Goal: Task Accomplishment & Management: Use online tool/utility

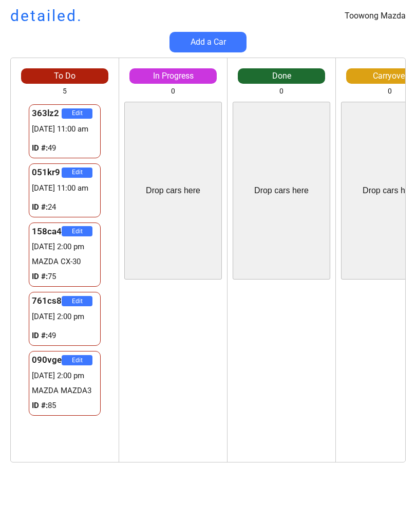
click at [401, 230] on div "Drop cars here" at bounding box center [390, 191] width 98 height 178
click at [116, 382] on div "090vge Edit [DATE] 2:00 pm MAZDA MAZDA3 ID #: 85" at bounding box center [65, 383] width 108 height 70
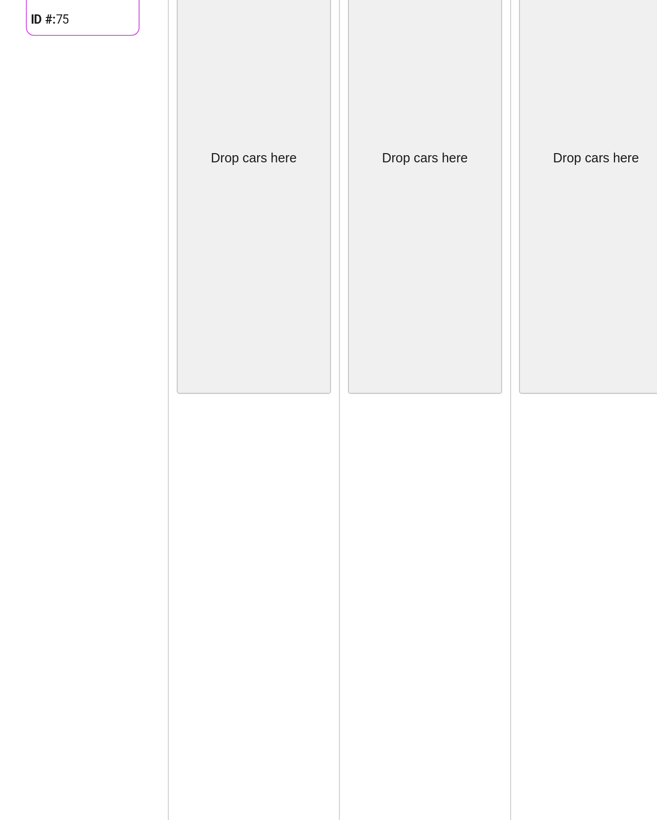
scroll to position [150, 121]
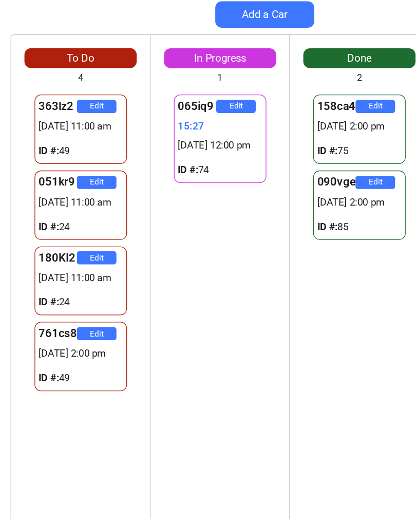
scroll to position [31, 2]
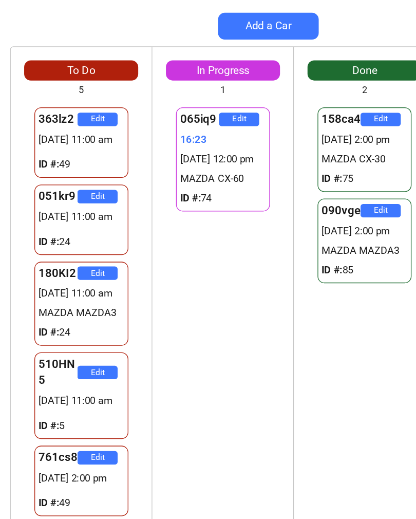
click at [17, 113] on div "363lz2 Edit 16/10 11:00 am ID #: 49" at bounding box center [65, 131] width 108 height 59
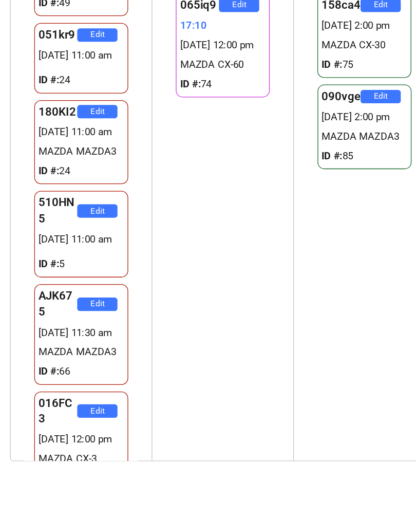
scroll to position [0, 5]
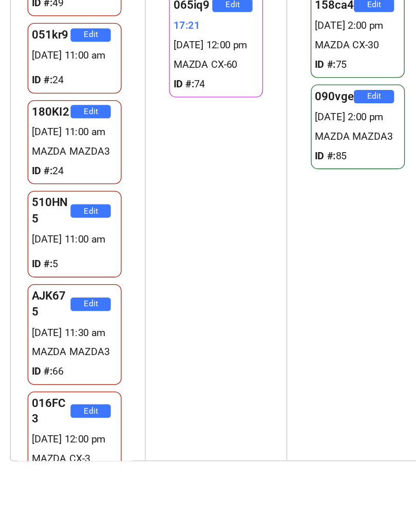
click at [302, 385] on div "Toowong Mazda detailed. Add a Car To Do 7 363lz2 Edit 16/10 11:00 am ID #: 49 0…" at bounding box center [208, 259] width 416 height 519
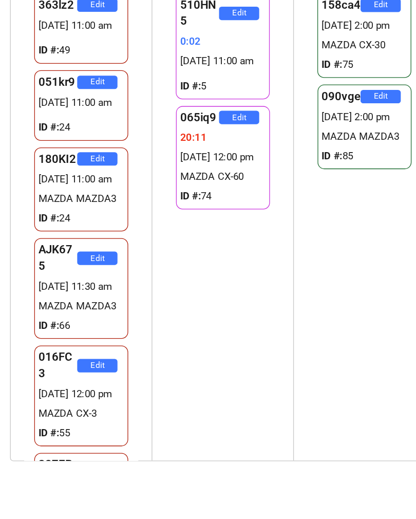
scroll to position [0, 3]
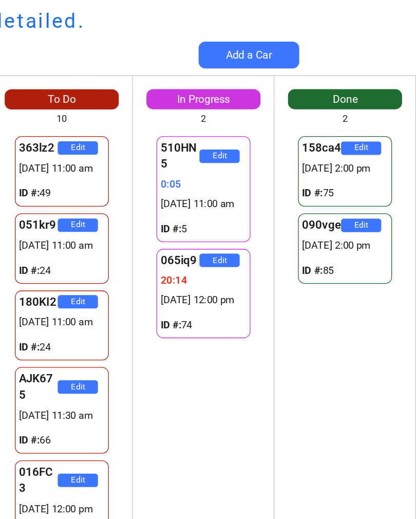
scroll to position [0, 17]
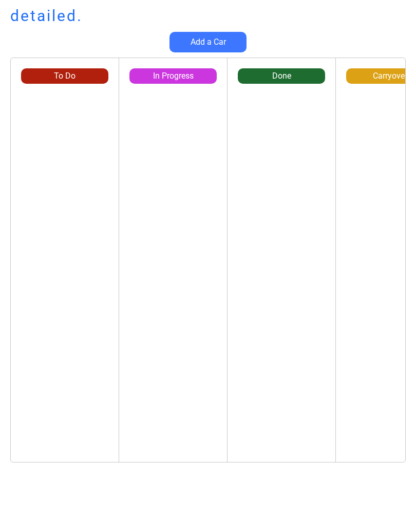
scroll to position [0, 17]
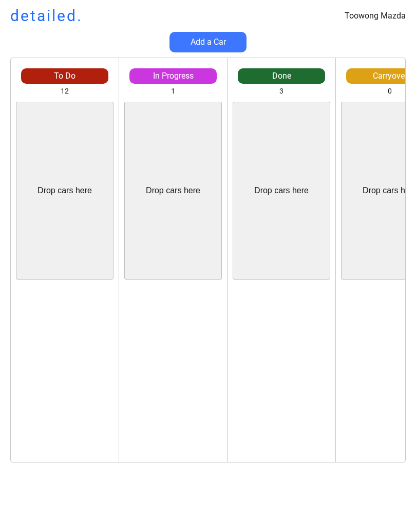
scroll to position [0, 17]
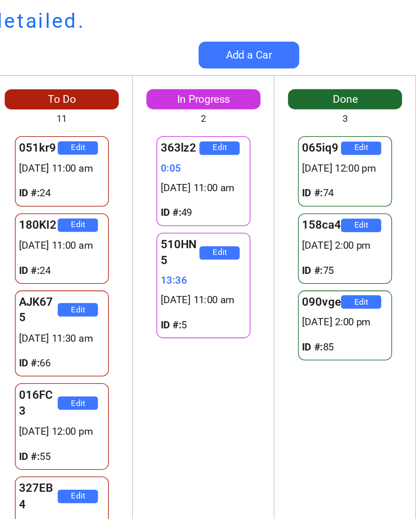
scroll to position [0, 17]
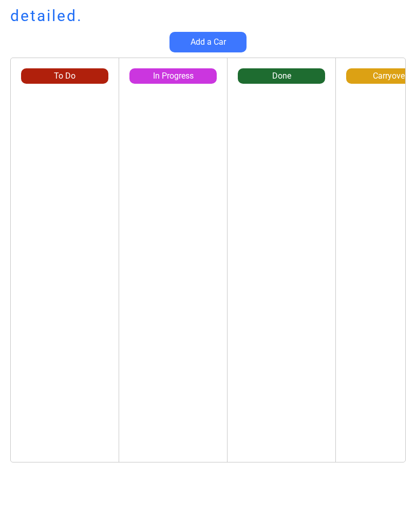
scroll to position [7, 0]
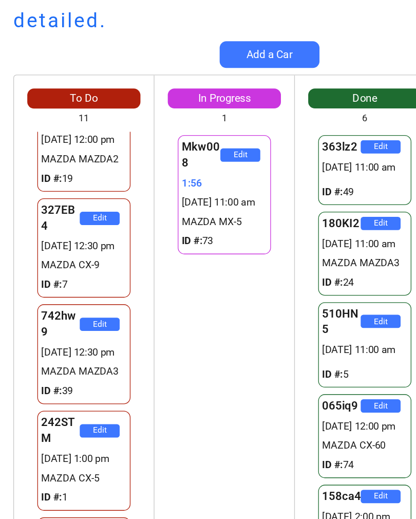
scroll to position [269, 0]
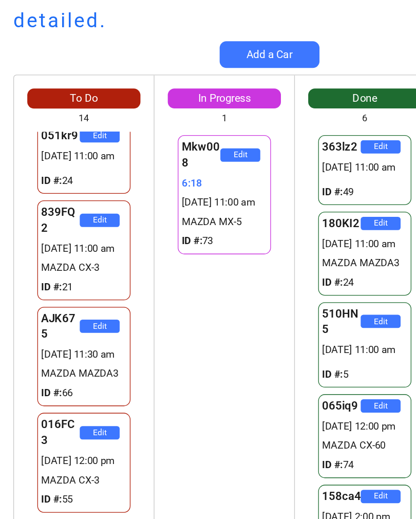
scroll to position [172, 0]
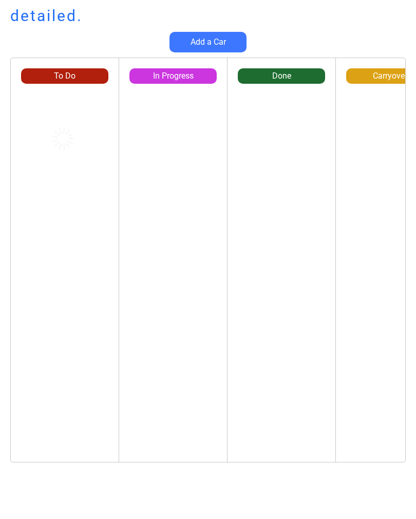
scroll to position [7, 5]
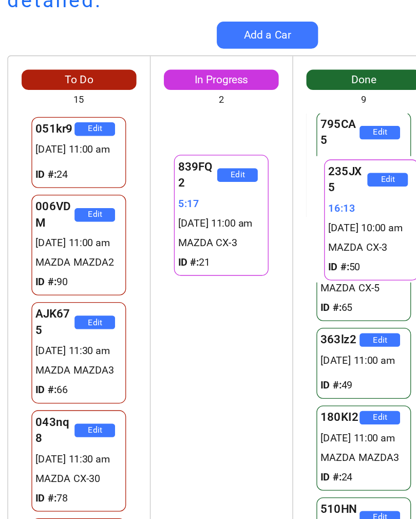
scroll to position [4, 0]
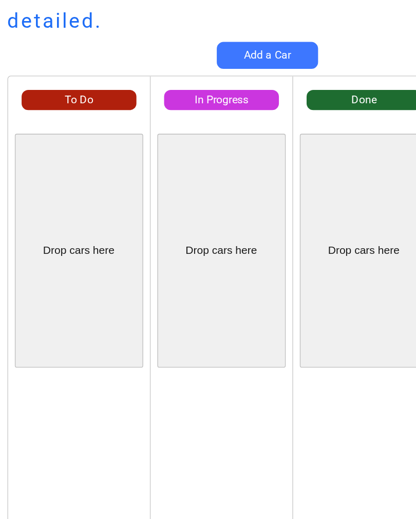
scroll to position [0, 5]
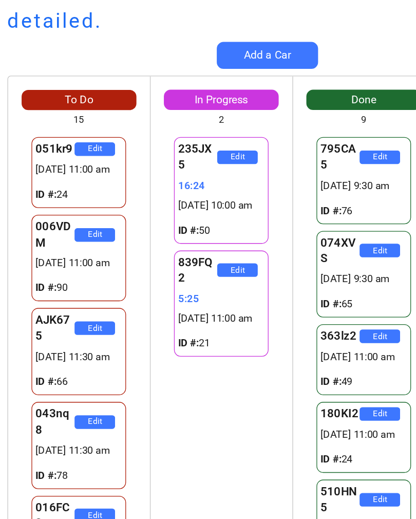
scroll to position [0, 5]
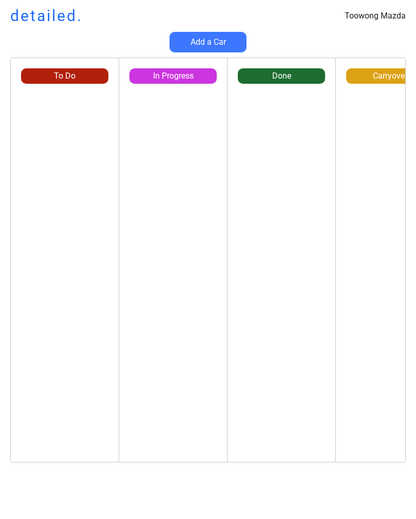
scroll to position [0, 5]
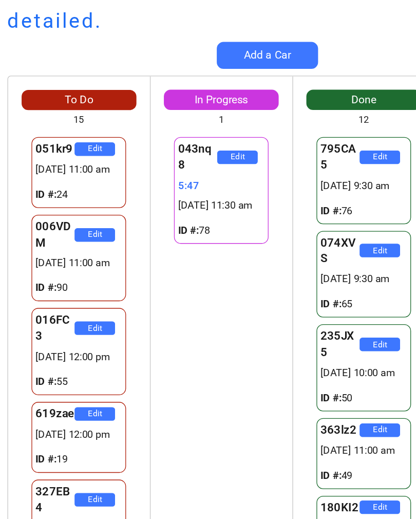
scroll to position [0, 5]
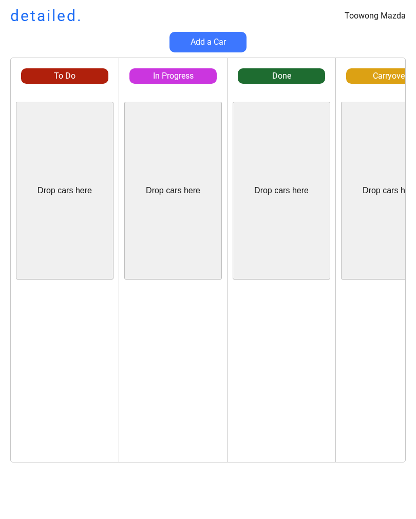
scroll to position [0, 5]
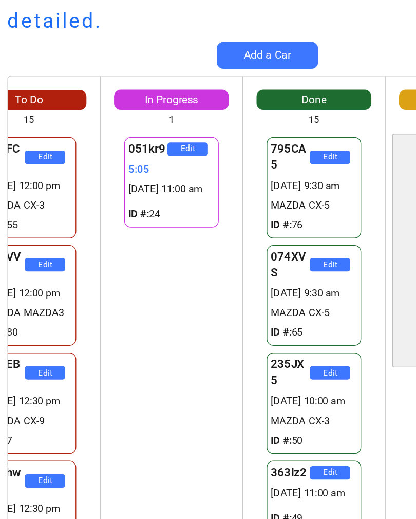
scroll to position [0, 39]
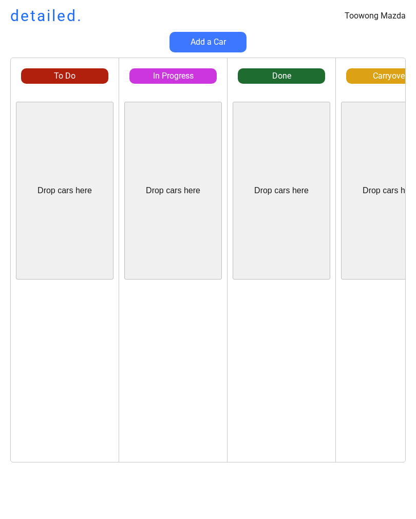
scroll to position [0, 5]
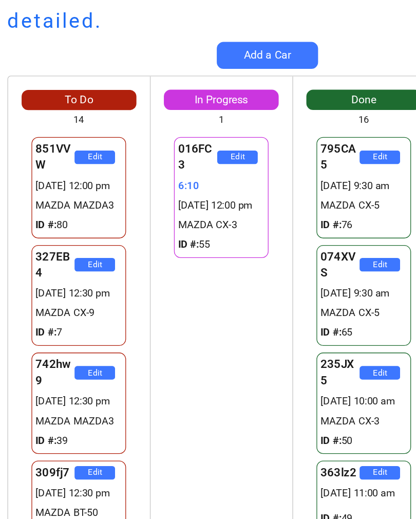
click at [3, 252] on div "To Do 14 Drop cars here 851VVW Edit 16/10 12:00 pm MAZDA MAZDA3 ID #: 80 327EB4…" at bounding box center [208, 265] width 416 height 415
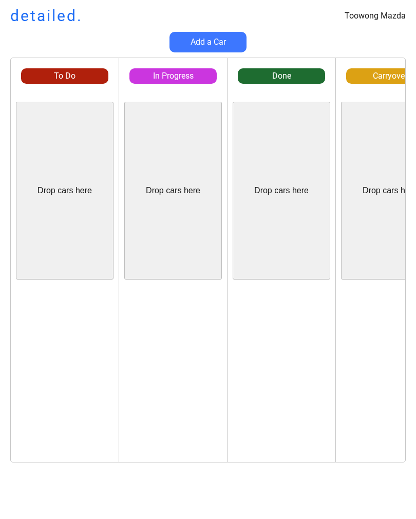
scroll to position [0, 5]
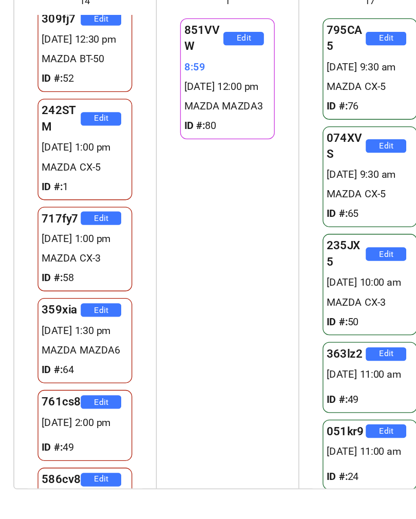
scroll to position [173, 0]
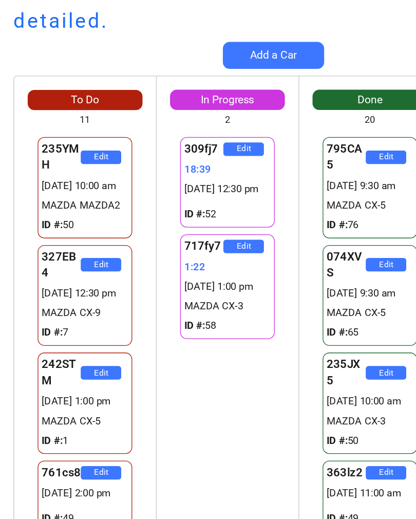
scroll to position [0, 10]
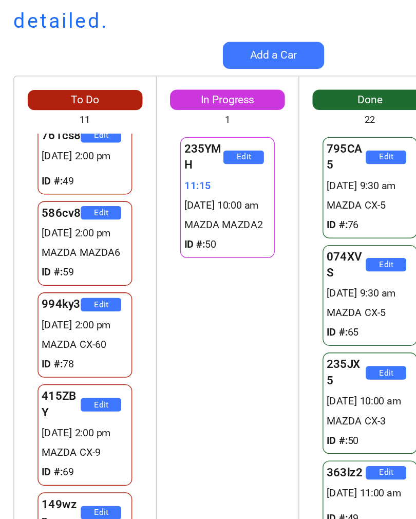
scroll to position [269, 0]
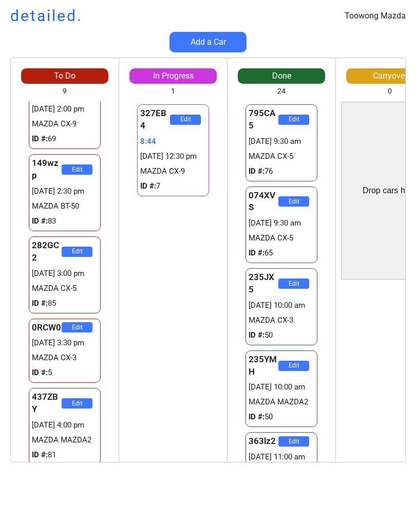
scroll to position [339, 0]
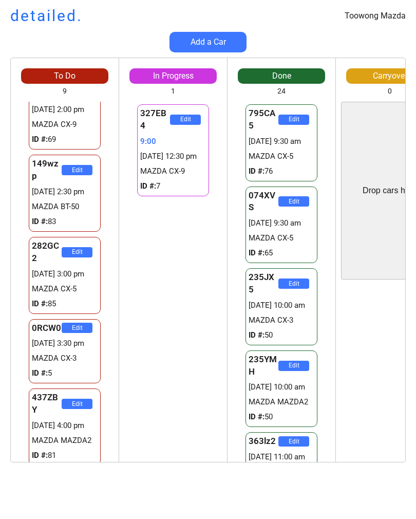
click at [11, 296] on div "282GC2 Edit 16/10 3:00 pm MAZDA CX-5 ID #: 85" at bounding box center [65, 275] width 108 height 82
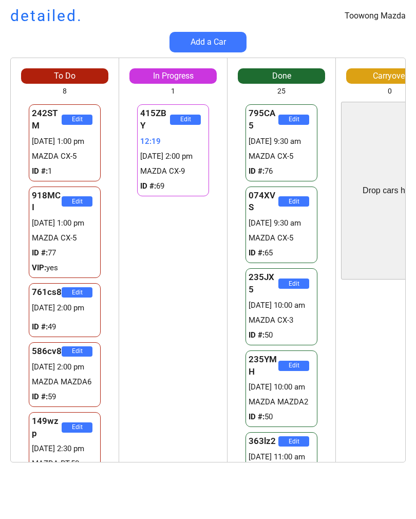
scroll to position [0, 0]
click at [247, 9] on div "Toowong Mazda detailed." at bounding box center [208, 16] width 416 height 22
click at [2, 338] on div "To Do 8 Drop cars here 242STM Edit 29343137:14 16/10 1:00 pm MAZDA CX-5 ID #: 1…" at bounding box center [208, 265] width 416 height 415
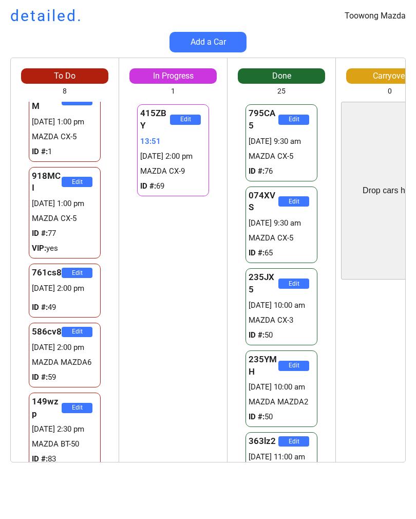
scroll to position [21, 0]
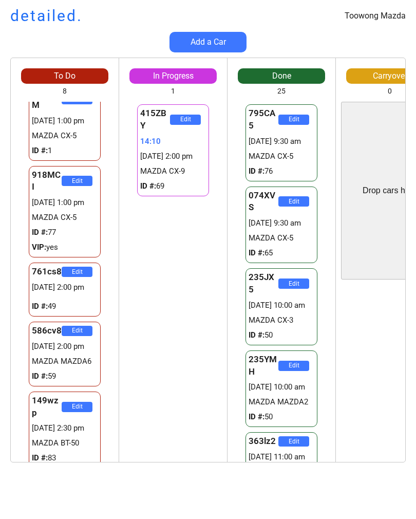
click at [8, 379] on div "To Do 8 Drop cars here 242STM Edit 29343137:34 16/10 1:00 pm MAZDA CX-5 ID #: 1…" at bounding box center [208, 265] width 416 height 415
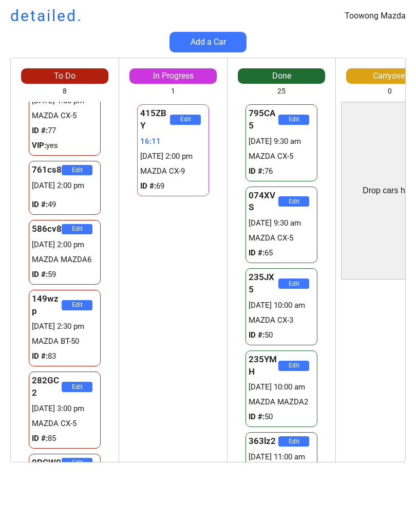
scroll to position [130, 0]
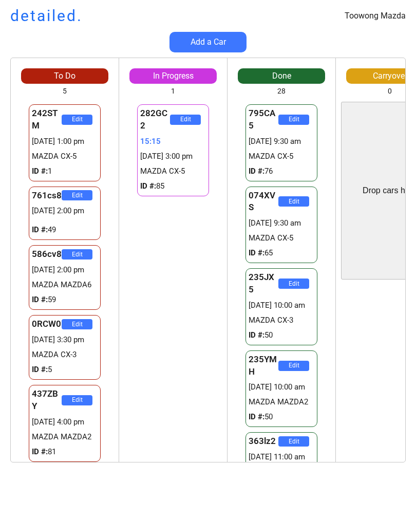
click at [27, 64] on div "To Do 5 242STM Edit 16/10 1:00 pm MAZDA CX-5 ID #: 1 761cs8 Edit 16/10 2:00 pm …" at bounding box center [65, 260] width 108 height 404
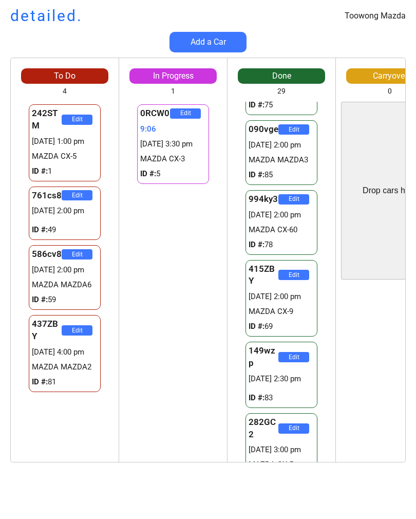
scroll to position [1812, 0]
click at [343, 300] on div "Edit" at bounding box center [390, 374] width 108 height 178
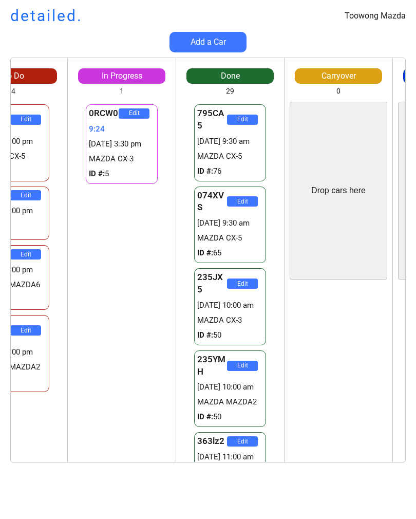
scroll to position [0, 0]
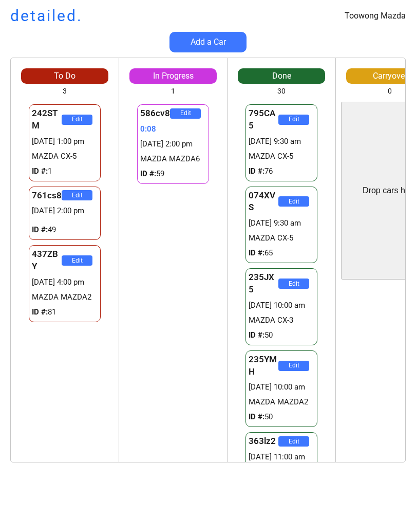
click at [34, 61] on div "To Do 3 Drop cars here 242STM Edit 16/10 1:00 pm MAZDA CX-5 ID #: 1 761cs8 Edit…" at bounding box center [65, 260] width 108 height 404
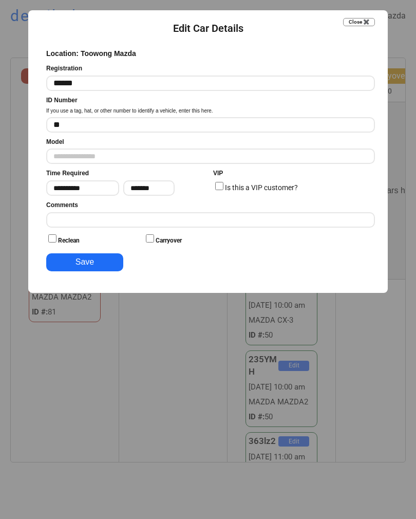
click at [158, 127] on input "input" at bounding box center [210, 124] width 329 height 15
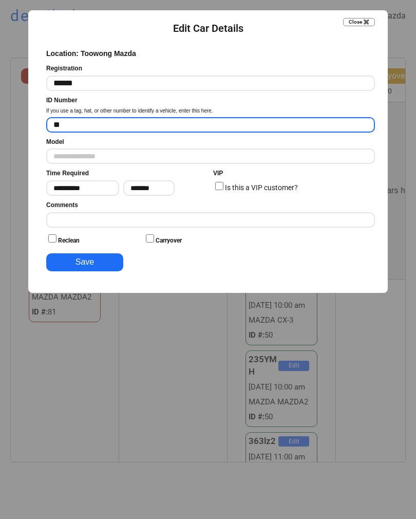
type input "**"
click at [108, 264] on button "Save" at bounding box center [84, 262] width 77 height 18
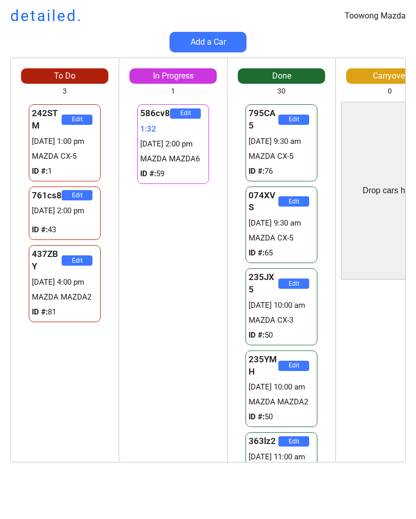
click at [358, 311] on div "Edit" at bounding box center [390, 374] width 108 height 178
click at [415, 342] on html "Toowong Mazda detailed. Add a Car To Do 3 Drop cars here 242STM Edit 16/10 1:00…" at bounding box center [208, 259] width 416 height 519
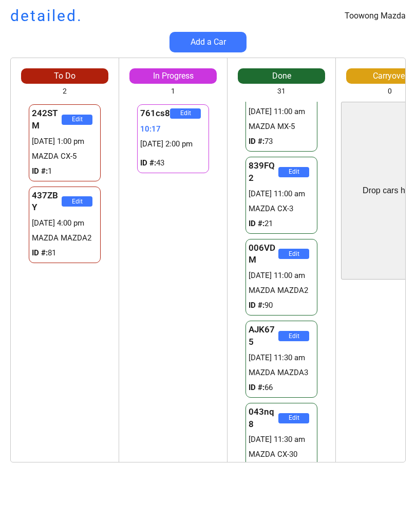
scroll to position [615, 0]
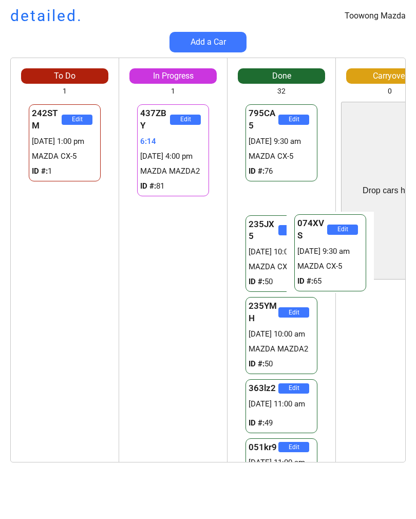
scroll to position [0, 41]
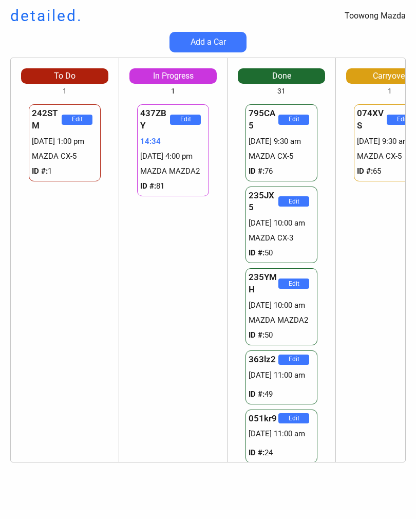
scroll to position [802, 0]
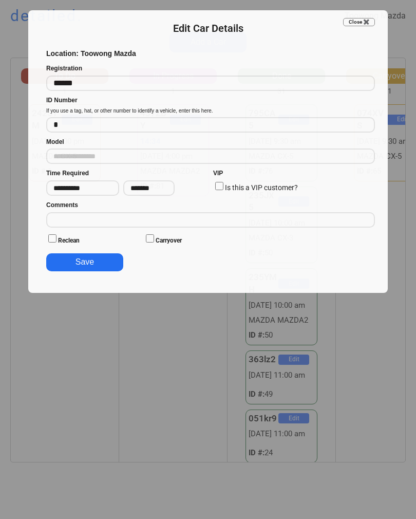
type input "**********"
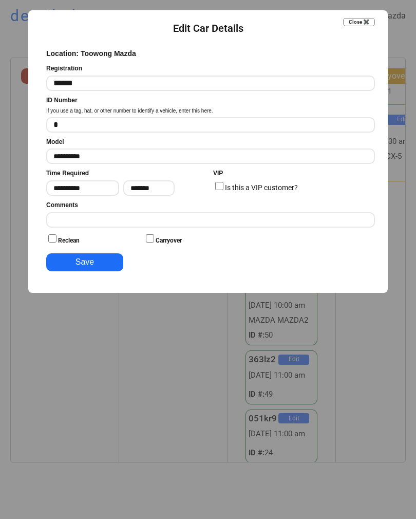
click at [67, 217] on input "input" at bounding box center [210, 219] width 329 height 15
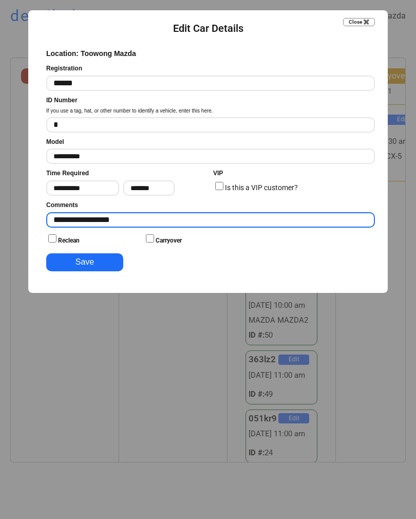
type input "**********"
click at [85, 257] on button "Save" at bounding box center [84, 262] width 77 height 18
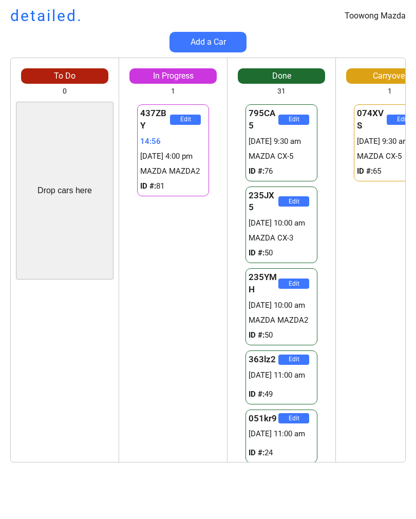
scroll to position [0, 0]
